Goal: Find specific page/section: Find specific page/section

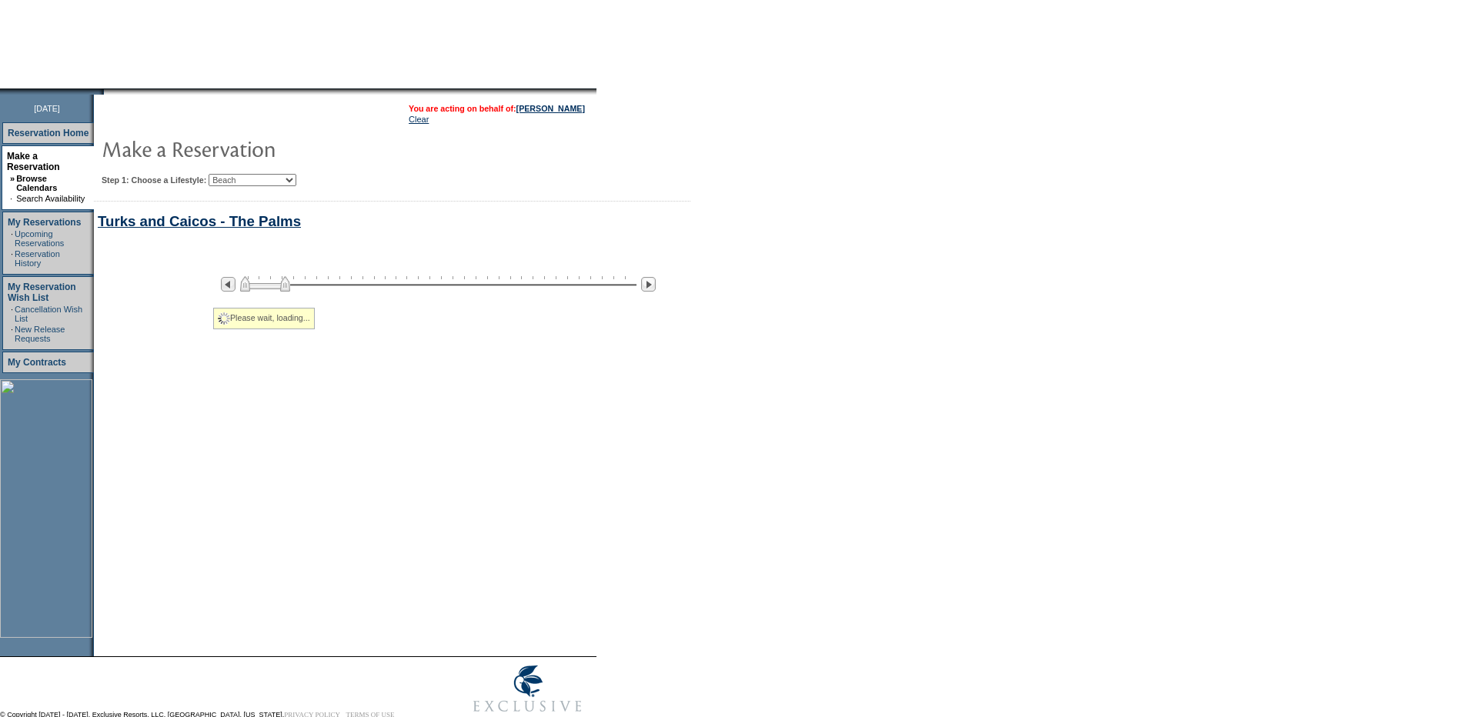
select select "Beach"
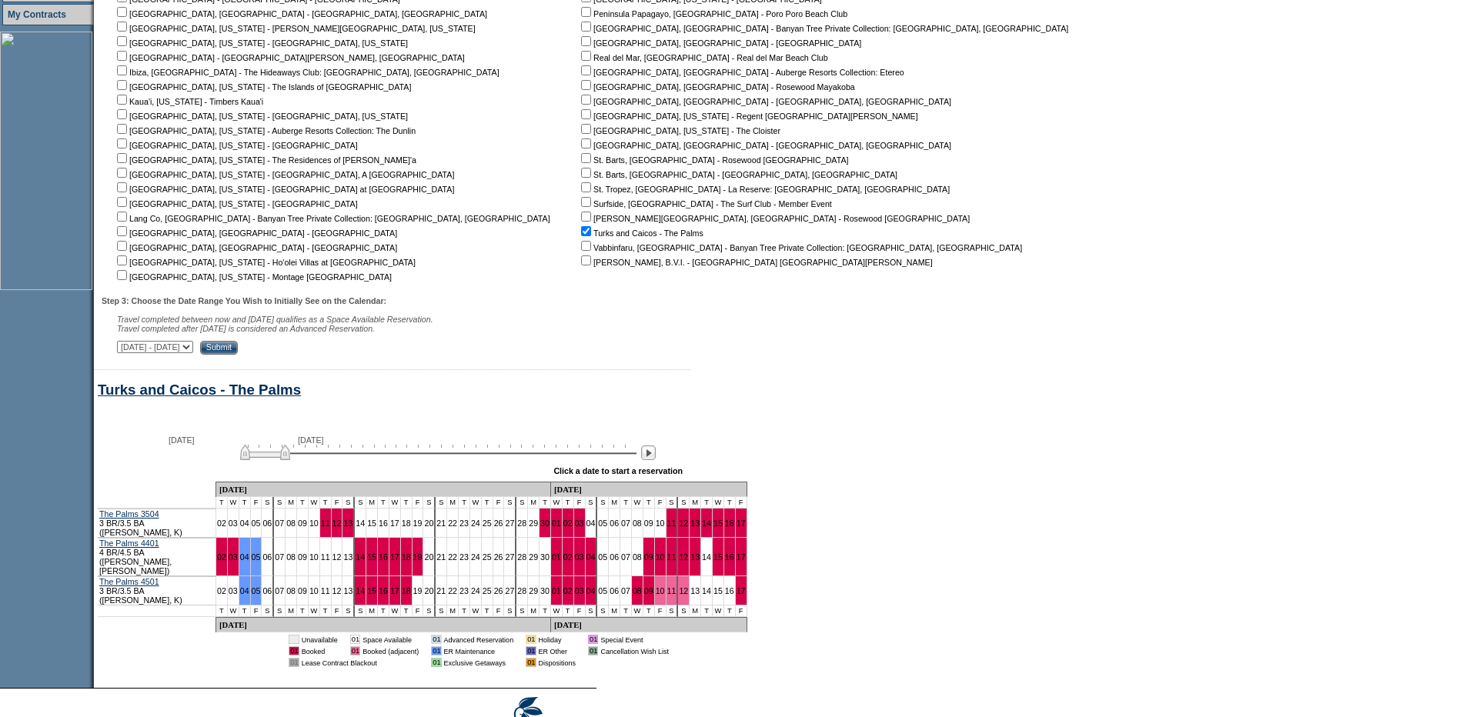
scroll to position [522, 0]
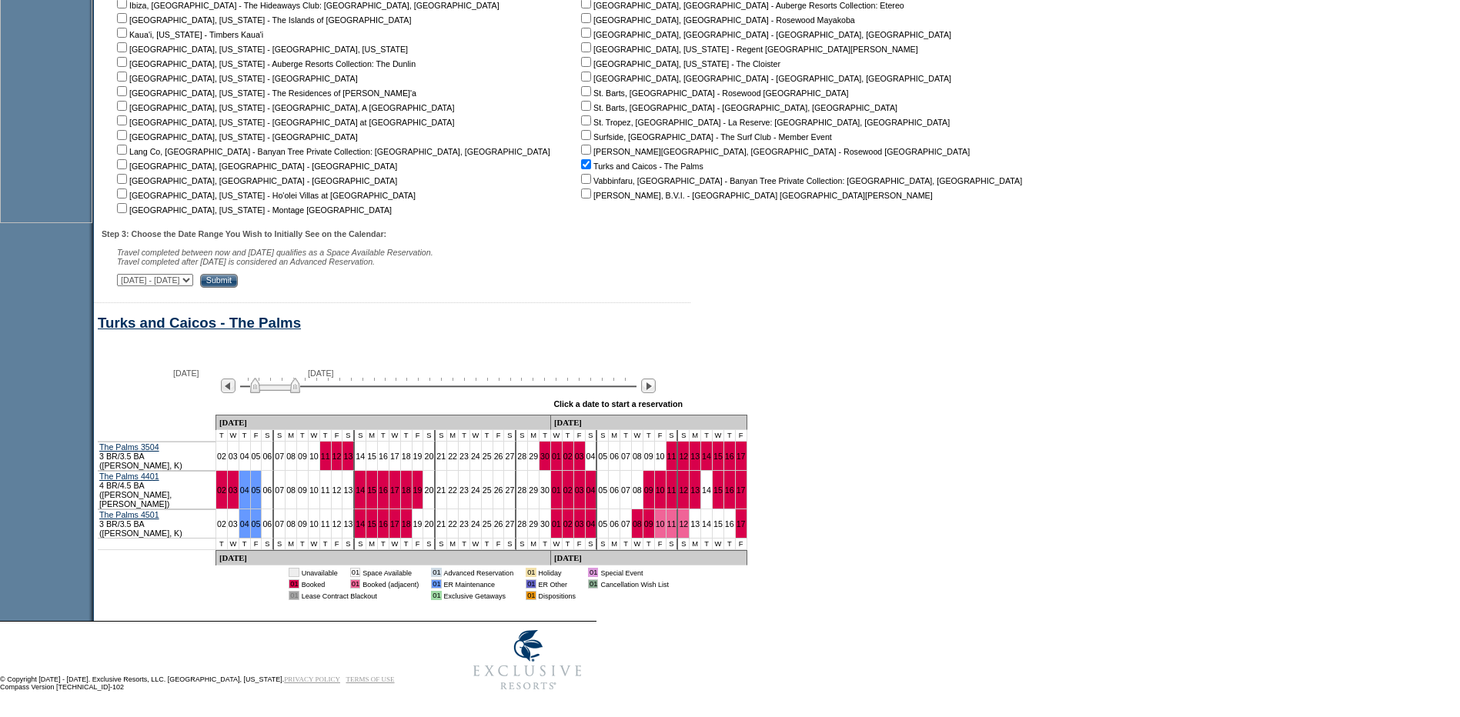
drag, startPoint x: 290, startPoint y: 394, endPoint x: 300, endPoint y: 397, distance: 10.5
click at [300, 393] on img at bounding box center [275, 385] width 50 height 15
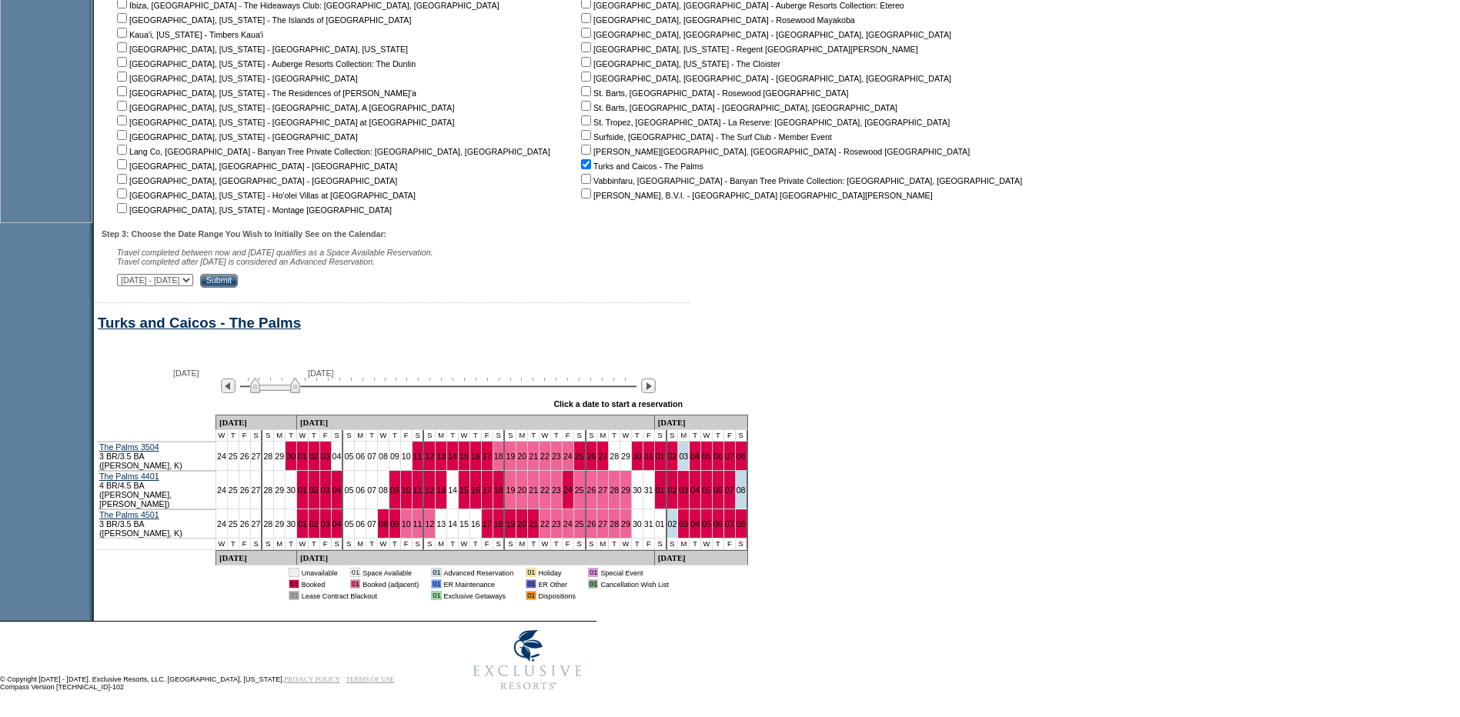
drag, startPoint x: 300, startPoint y: 397, endPoint x: 321, endPoint y: 401, distance: 21.1
click at [300, 393] on img at bounding box center [275, 385] width 50 height 15
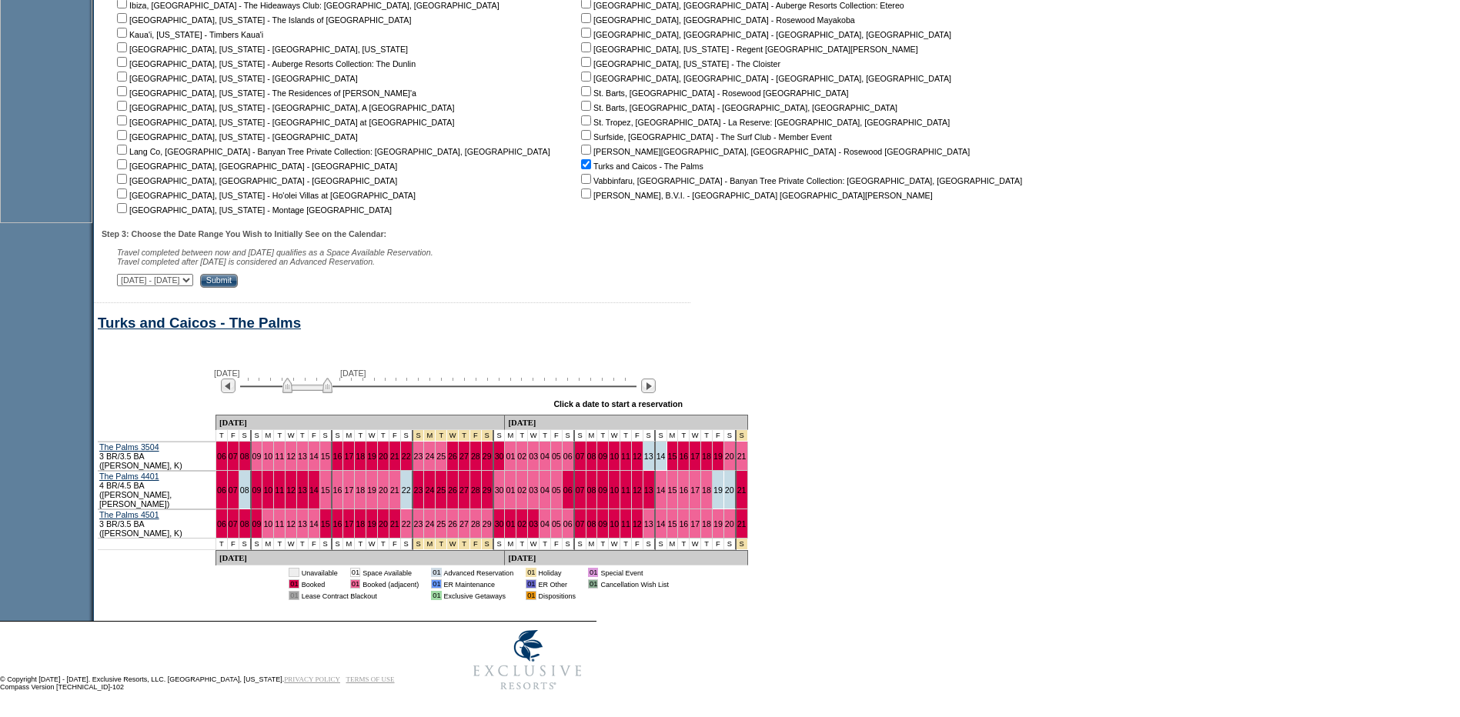
drag, startPoint x: 318, startPoint y: 401, endPoint x: 331, endPoint y: 402, distance: 13.2
click at [331, 393] on img at bounding box center [307, 385] width 50 height 15
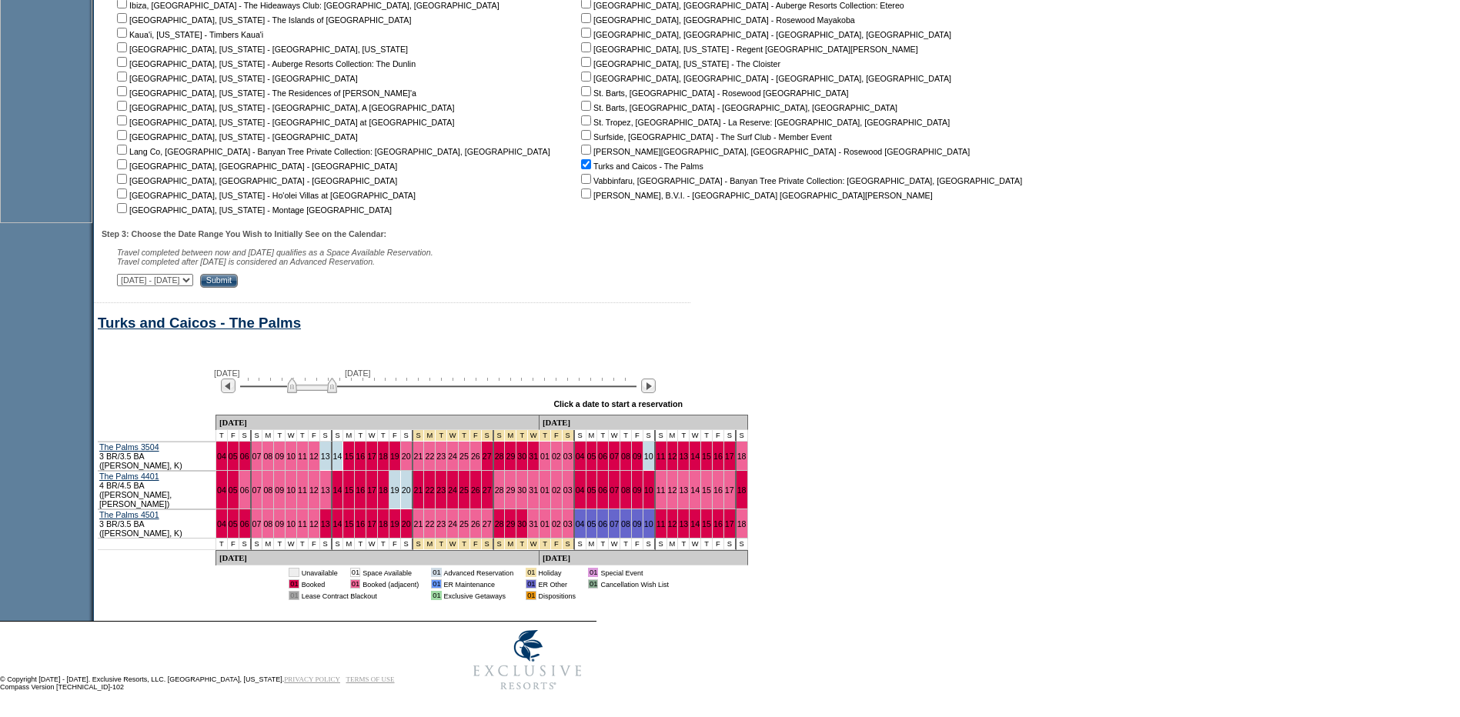
drag, startPoint x: 330, startPoint y: 402, endPoint x: 357, endPoint y: 403, distance: 26.9
click at [337, 393] on img at bounding box center [312, 385] width 50 height 15
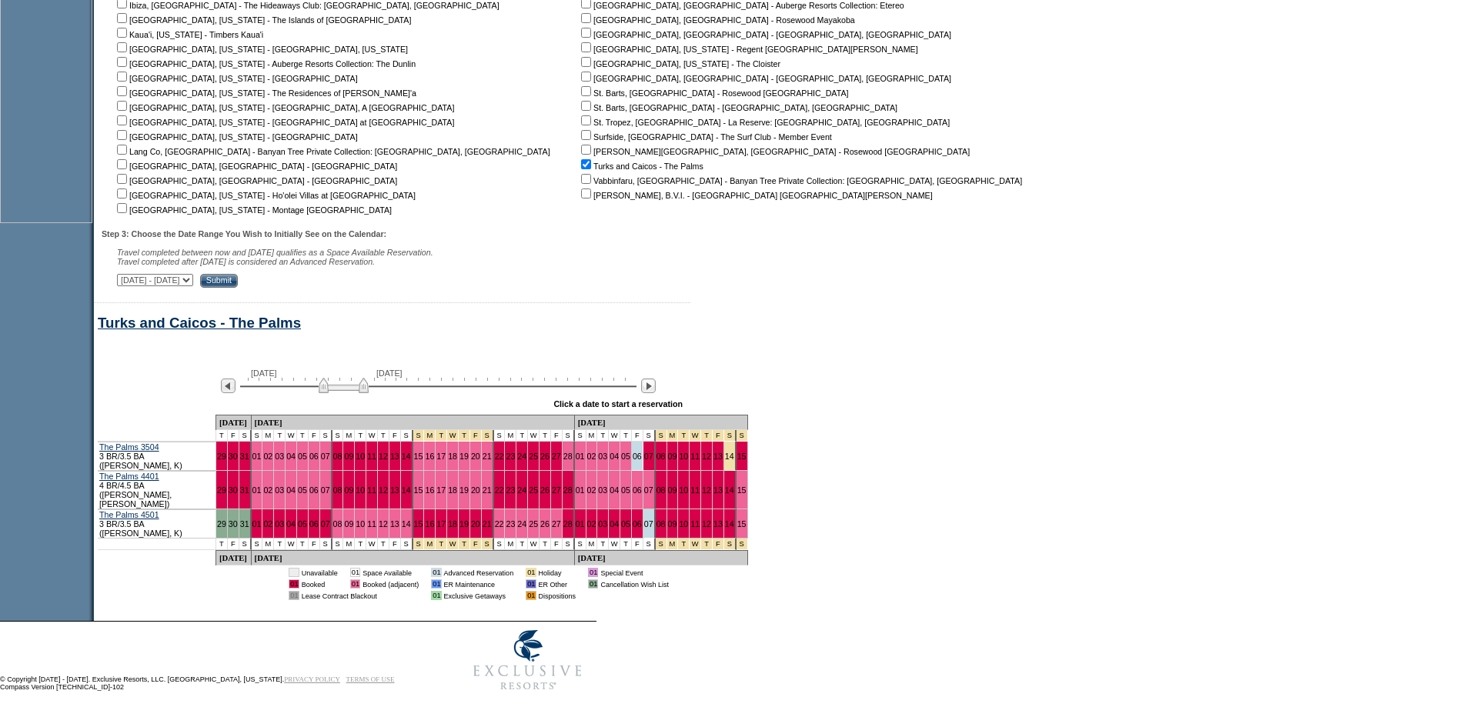
click at [364, 393] on img at bounding box center [344, 385] width 50 height 15
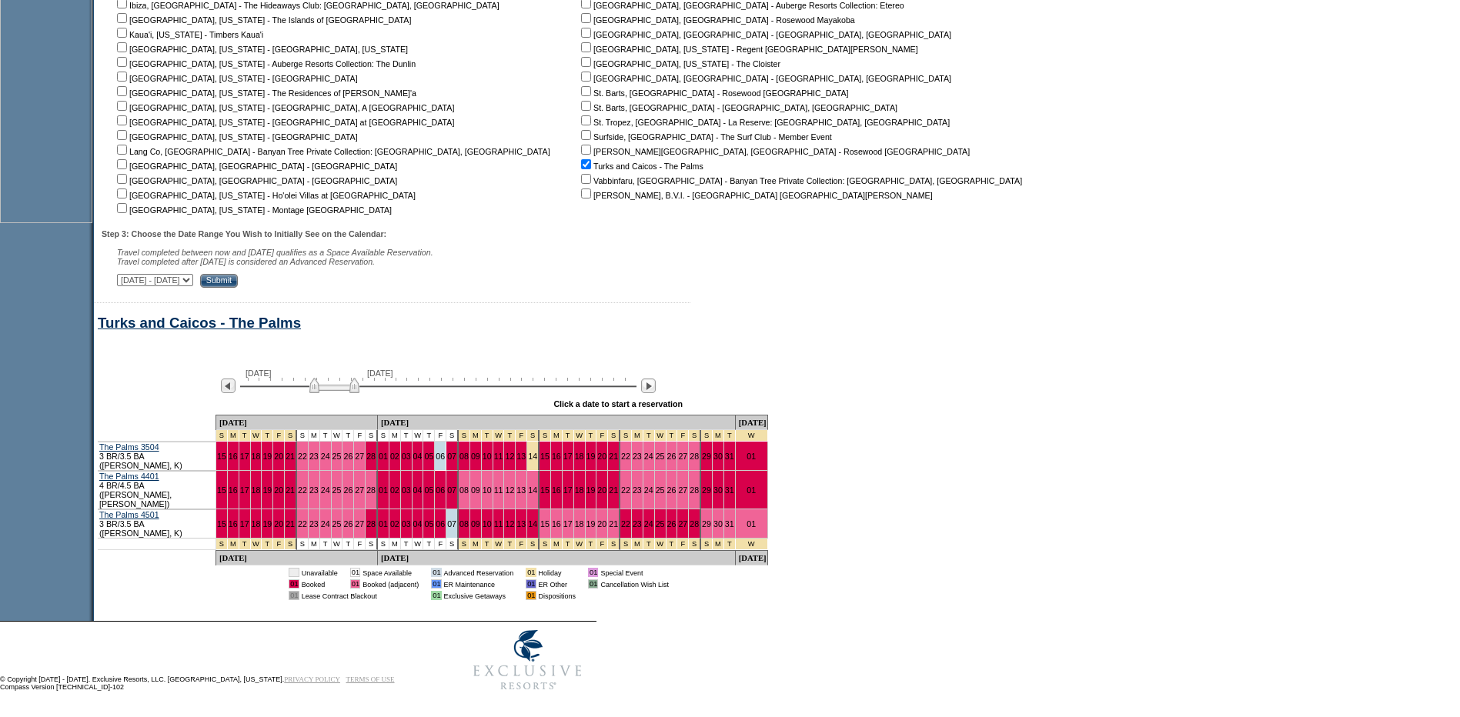
drag, startPoint x: 364, startPoint y: 403, endPoint x: 355, endPoint y: 403, distance: 9.2
click at [355, 393] on img at bounding box center [334, 385] width 50 height 15
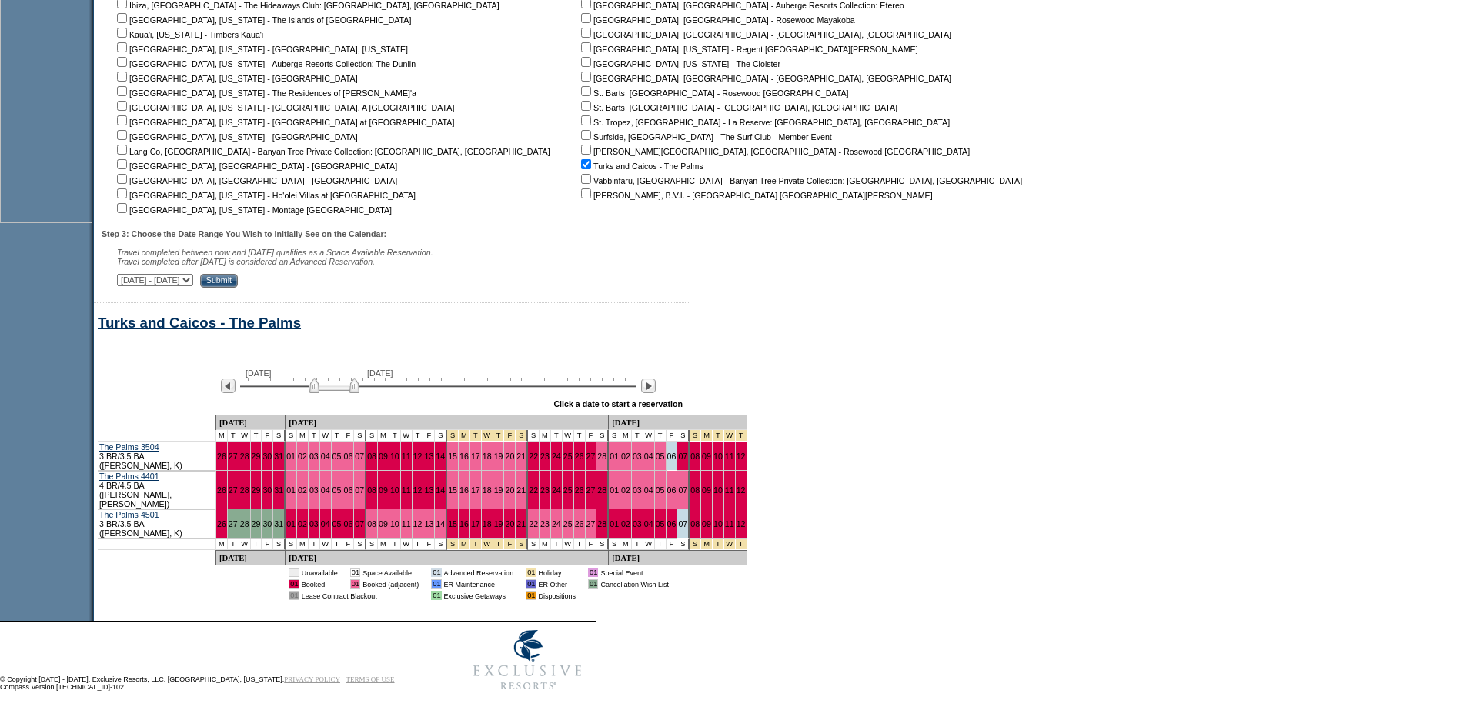
drag, startPoint x: 355, startPoint y: 399, endPoint x: 329, endPoint y: 399, distance: 26.2
click at [329, 393] on img at bounding box center [334, 385] width 50 height 15
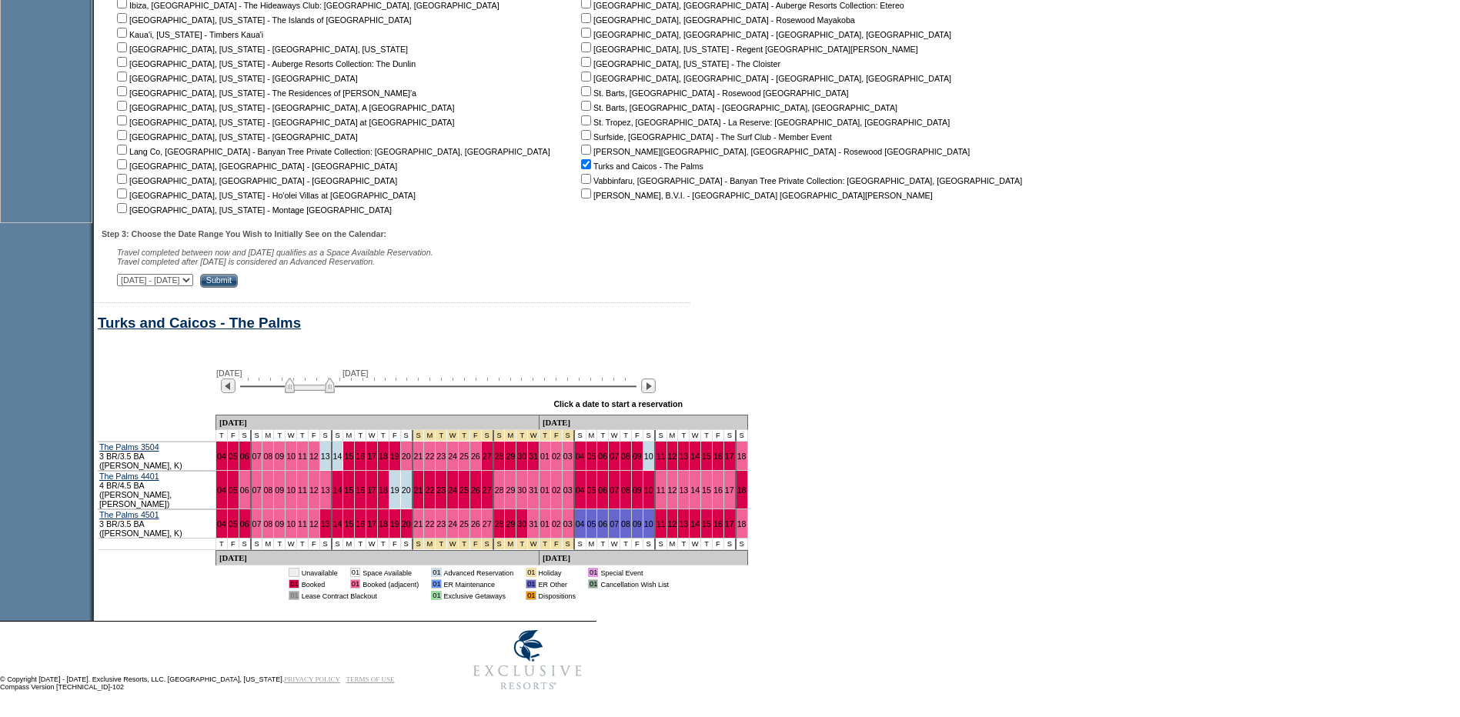
drag, startPoint x: 332, startPoint y: 399, endPoint x: 340, endPoint y: 399, distance: 8.5
click at [335, 393] on img at bounding box center [310, 385] width 50 height 15
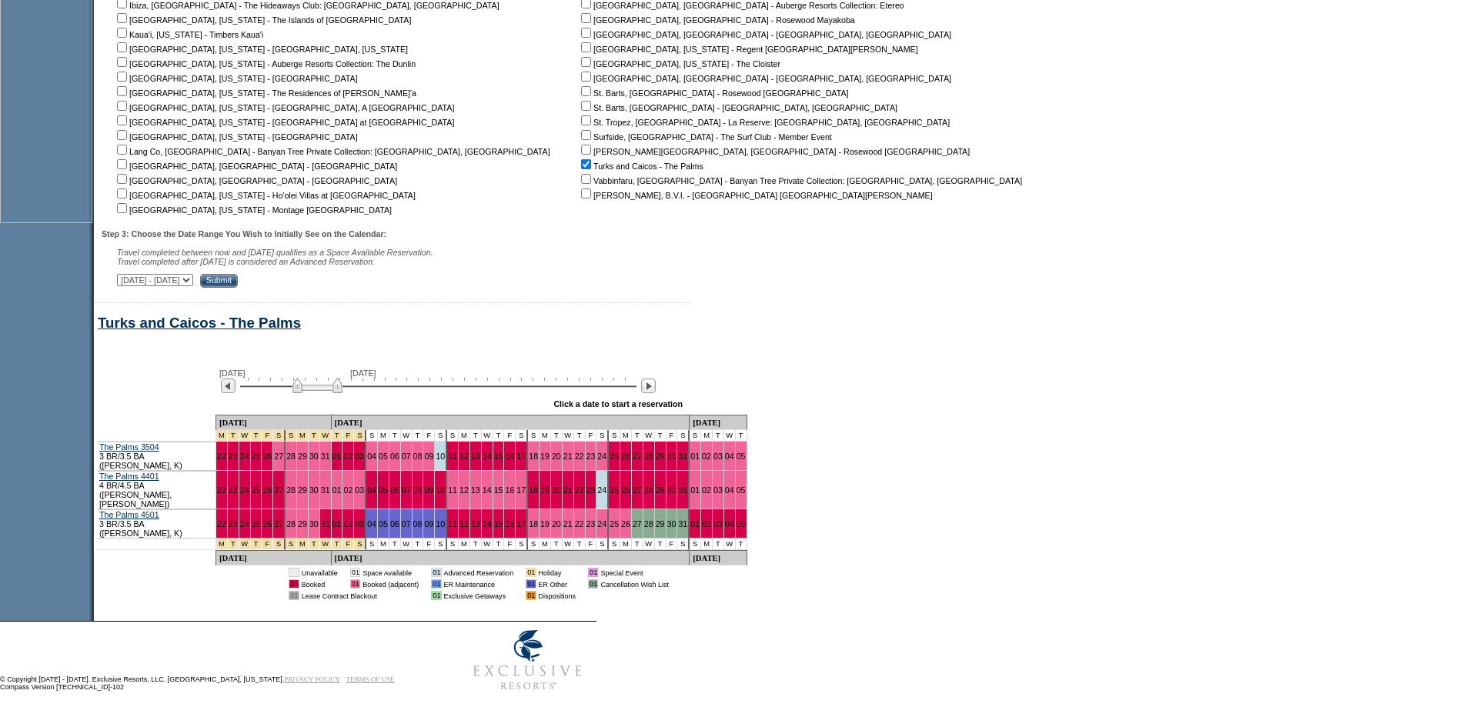
drag, startPoint x: 342, startPoint y: 399, endPoint x: 355, endPoint y: 401, distance: 12.4
click at [342, 393] on img at bounding box center [317, 385] width 50 height 15
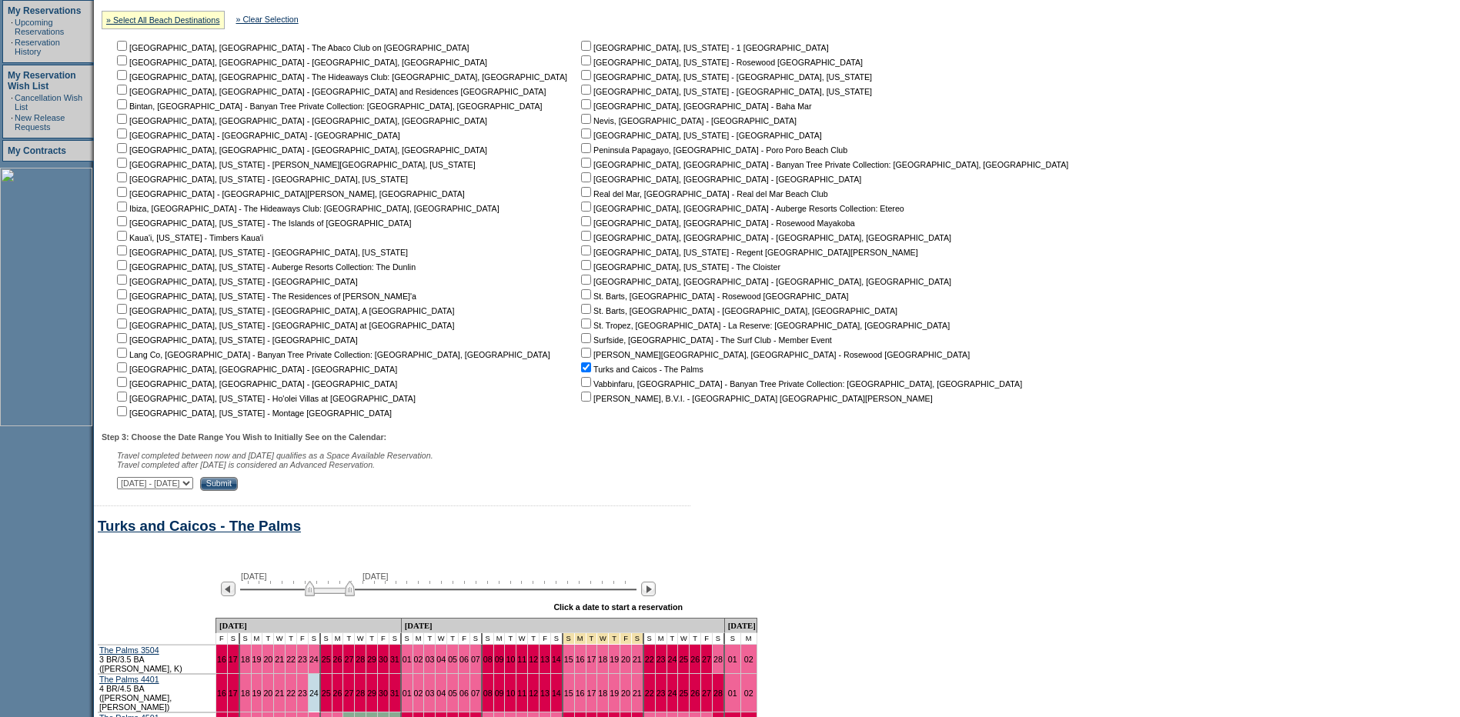
scroll to position [292, 0]
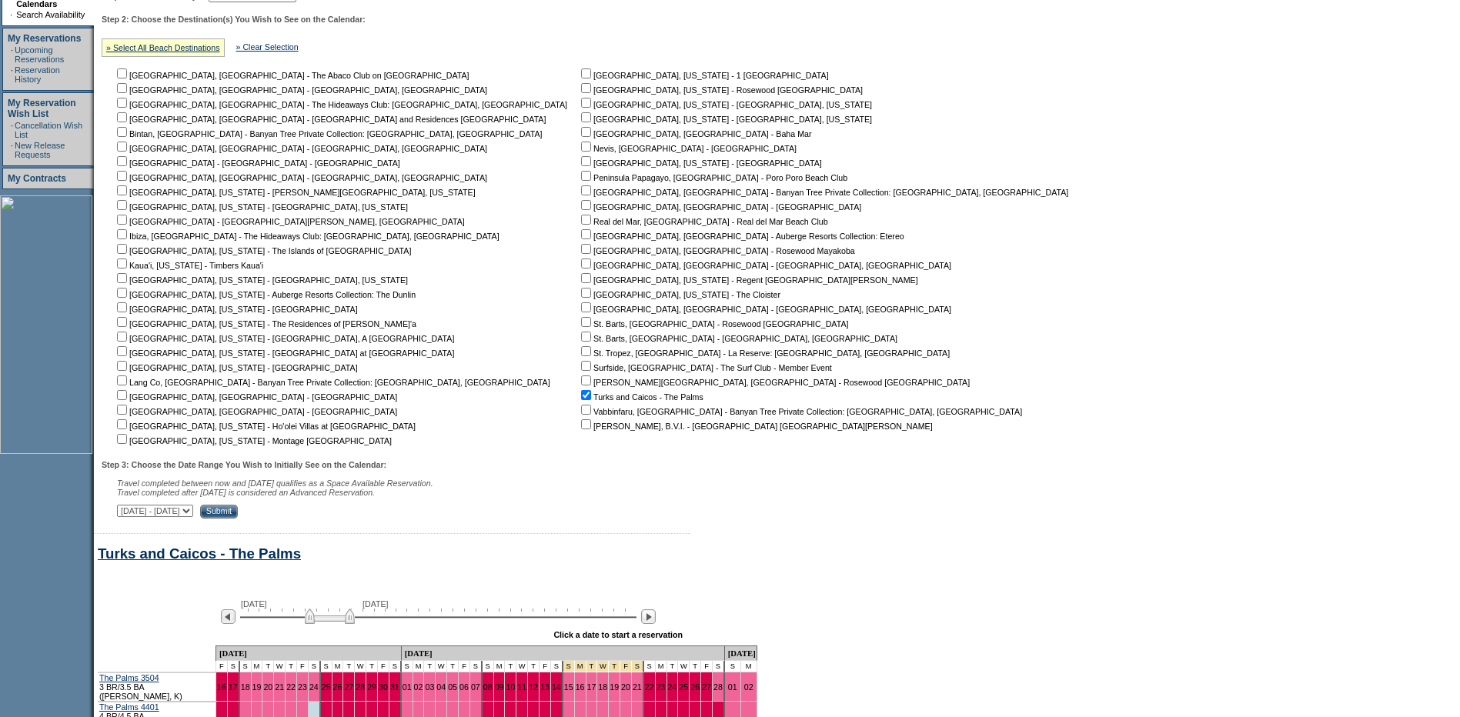
click at [127, 371] on input "checkbox" at bounding box center [122, 366] width 10 height 10
checkbox input "true"
click at [581, 400] on input "checkbox" at bounding box center [586, 395] width 10 height 10
checkbox input "false"
click at [238, 516] on input "Submit" at bounding box center [219, 512] width 38 height 14
